Goal: Find specific page/section: Find specific page/section

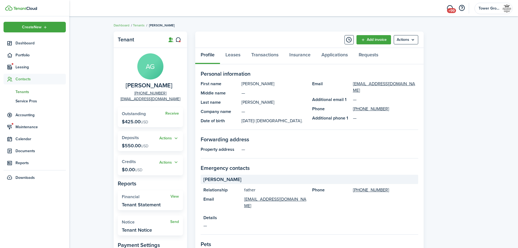
click at [24, 89] on span "Tenants" at bounding box center [40, 92] width 50 height 6
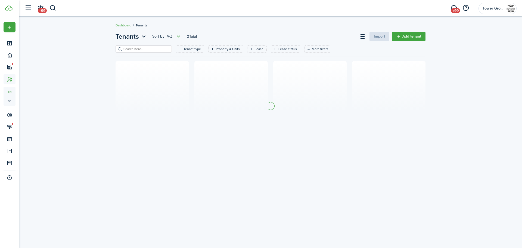
click at [130, 48] on input "search" at bounding box center [146, 48] width 48 height 5
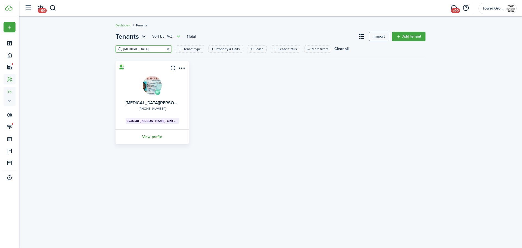
type input "[MEDICAL_DATA]"
click at [151, 135] on link "View profile" at bounding box center [152, 136] width 75 height 15
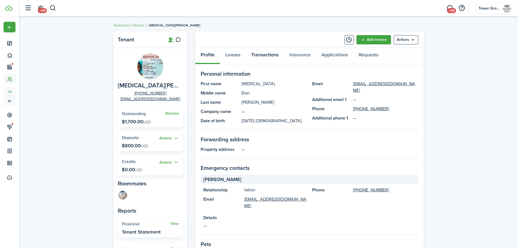
click at [268, 52] on link "Transactions" at bounding box center [265, 56] width 38 height 16
